Goal: Task Accomplishment & Management: Manage account settings

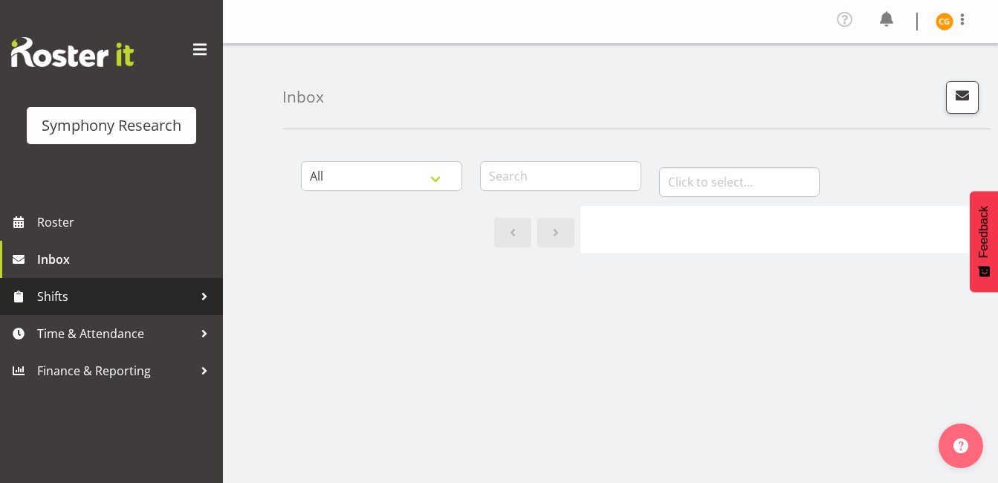
click at [91, 287] on span "Shifts" at bounding box center [115, 296] width 156 height 22
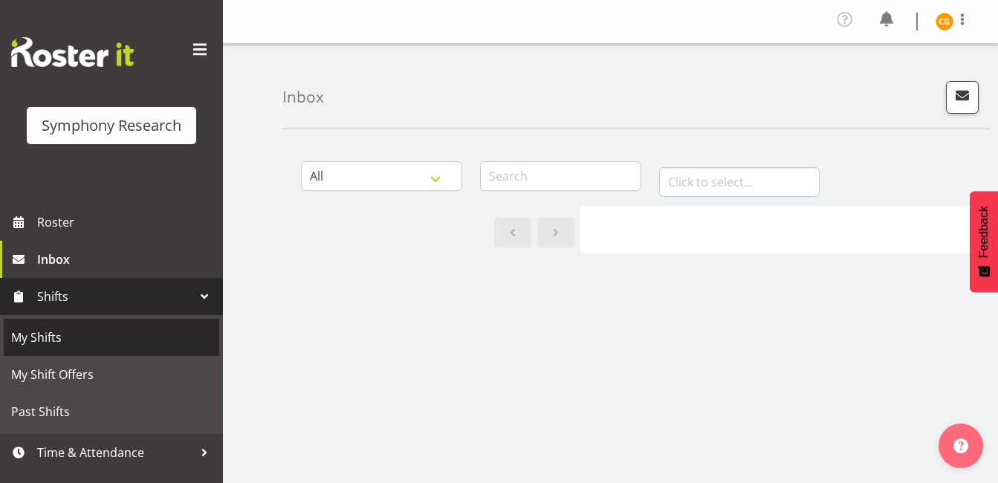
click at [94, 328] on span "My Shifts" at bounding box center [111, 337] width 201 height 22
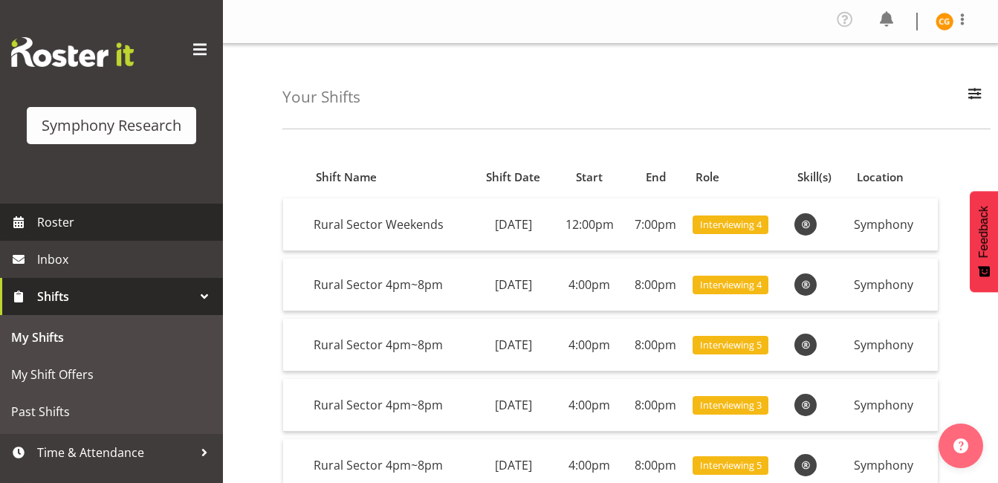
click at [111, 222] on span "Roster" at bounding box center [126, 222] width 178 height 22
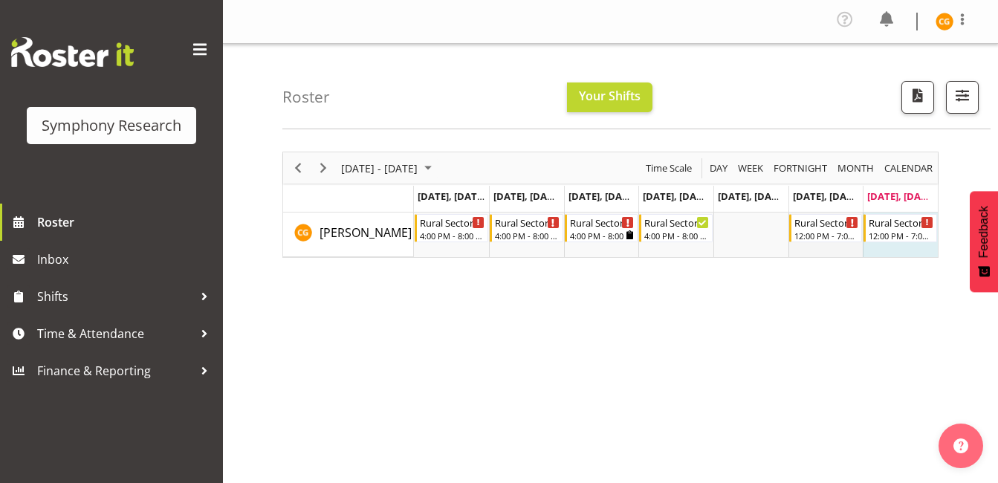
click at [801, 245] on td "Timeline Week of September 7, 2025" at bounding box center [825, 234] width 75 height 45
click at [811, 237] on div "12:00 PM - 7:00 PM" at bounding box center [826, 235] width 65 height 12
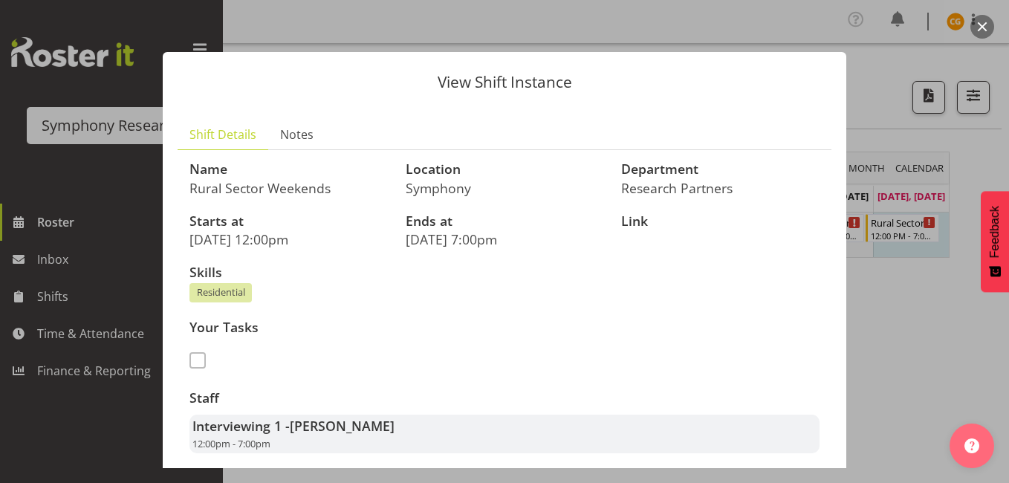
click at [894, 304] on div at bounding box center [504, 241] width 1009 height 483
